Goal: Information Seeking & Learning: Learn about a topic

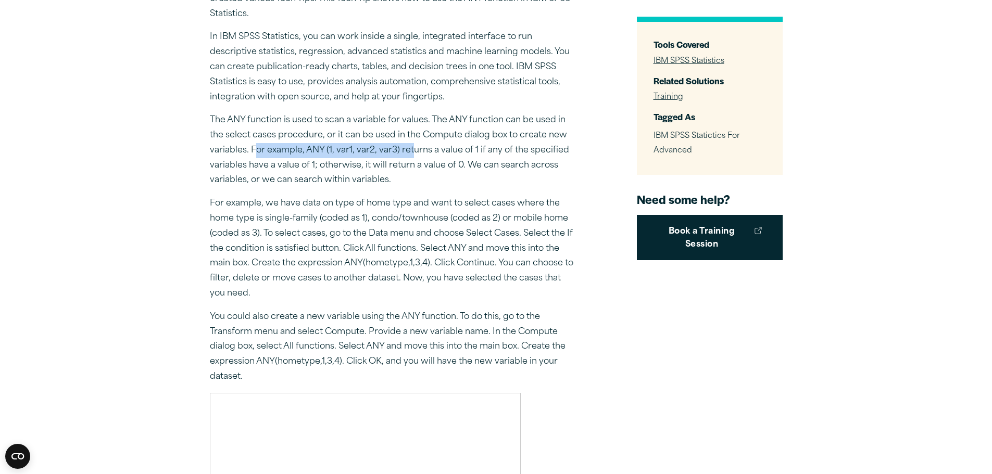
drag, startPoint x: 257, startPoint y: 148, endPoint x: 419, endPoint y: 154, distance: 162.0
click at [417, 154] on p "The ANY function is used to scan a variable for values. The ANY function can be…" at bounding box center [392, 150] width 364 height 75
click at [461, 151] on p "The ANY function is used to scan a variable for values. The ANY function can be…" at bounding box center [392, 150] width 364 height 75
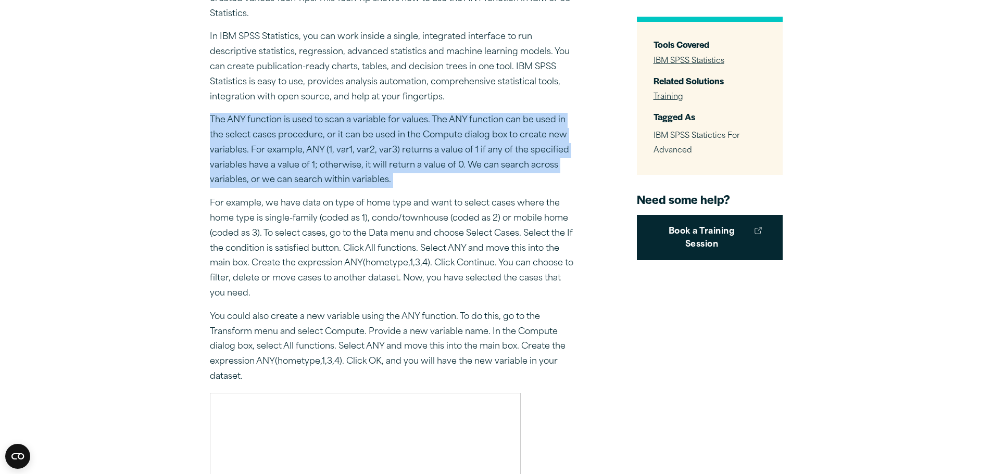
click at [461, 151] on p "The ANY function is used to scan a variable for values. The ANY function can be…" at bounding box center [392, 150] width 364 height 75
click at [363, 165] on p "The ANY function is used to scan a variable for values. The ANY function can be…" at bounding box center [392, 150] width 364 height 75
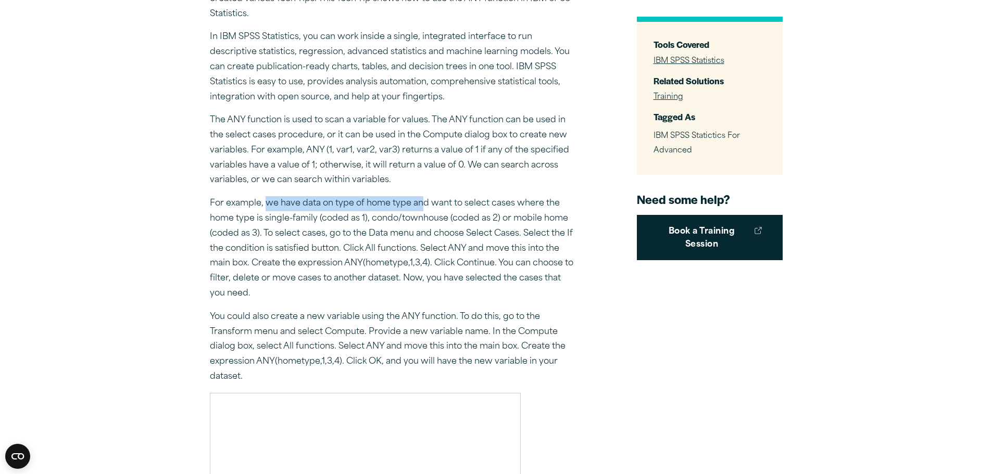
drag, startPoint x: 266, startPoint y: 206, endPoint x: 424, endPoint y: 208, distance: 158.3
click at [424, 208] on p "For example, we have data on type of home type and want to select cases where t…" at bounding box center [392, 248] width 364 height 105
click at [348, 210] on p "For example, we have data on type of home type and want to select cases where t…" at bounding box center [392, 248] width 364 height 105
drag, startPoint x: 343, startPoint y: 147, endPoint x: 383, endPoint y: 146, distance: 40.6
click at [383, 146] on p "The ANY function is used to scan a variable for values. The ANY function can be…" at bounding box center [392, 150] width 364 height 75
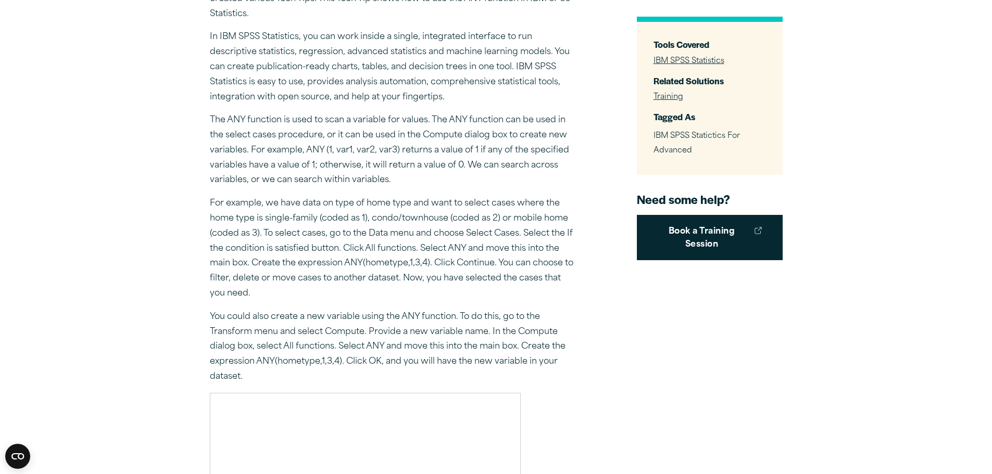
click at [387, 147] on p "The ANY function is used to scan a variable for values. The ANY function can be…" at bounding box center [392, 150] width 364 height 75
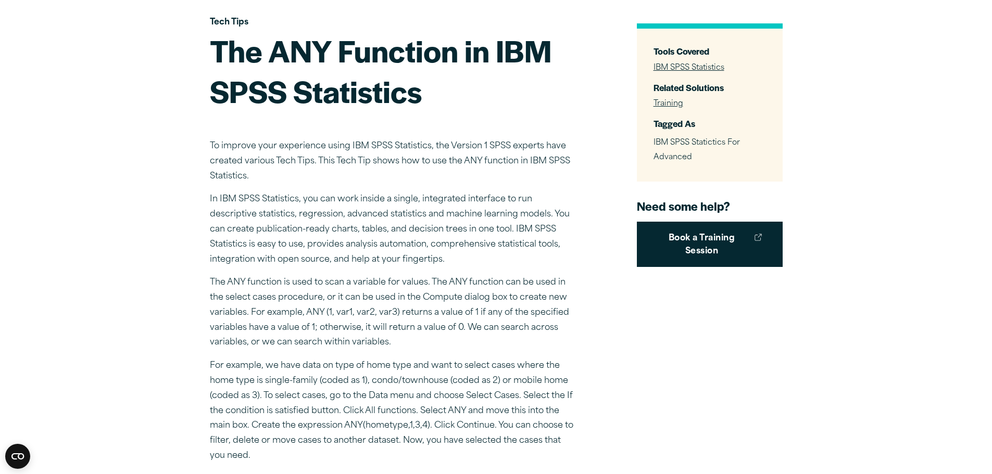
scroll to position [208, 0]
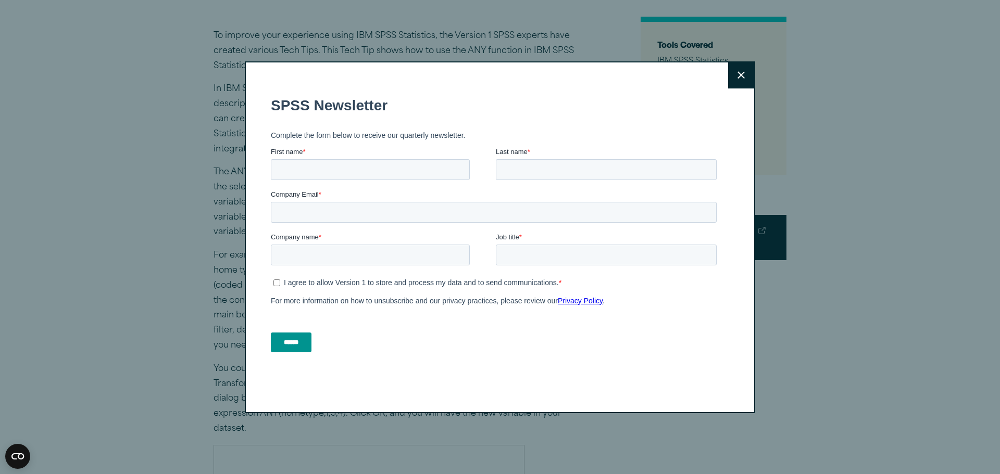
click at [743, 79] on button "Close" at bounding box center [741, 75] width 26 height 26
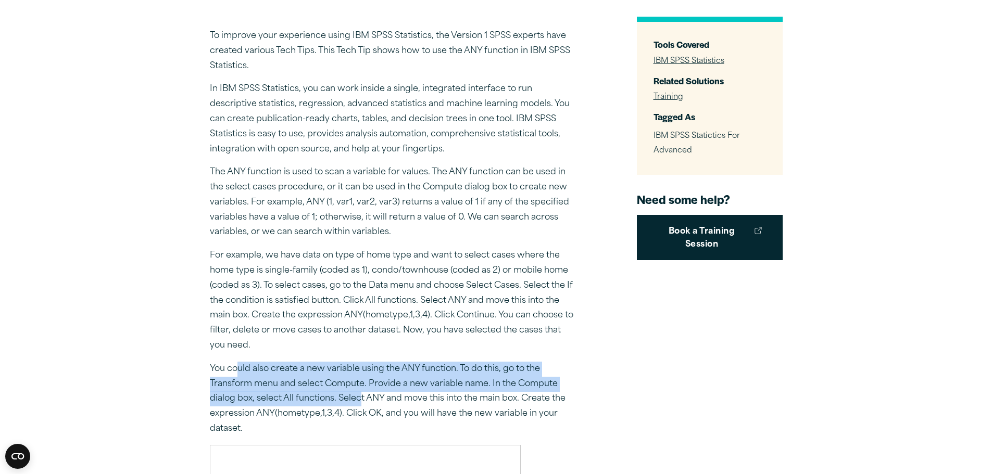
drag, startPoint x: 248, startPoint y: 365, endPoint x: 361, endPoint y: 396, distance: 117.2
click at [361, 396] on p "You could also create a new variable using the ANY function. To do this, go to …" at bounding box center [392, 399] width 364 height 75
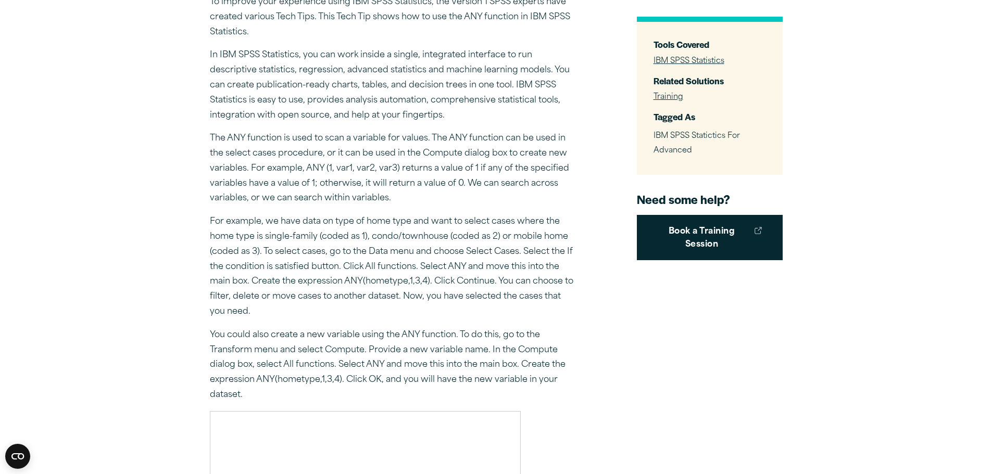
scroll to position [260, 0]
